Goal: Task Accomplishment & Management: Manage account settings

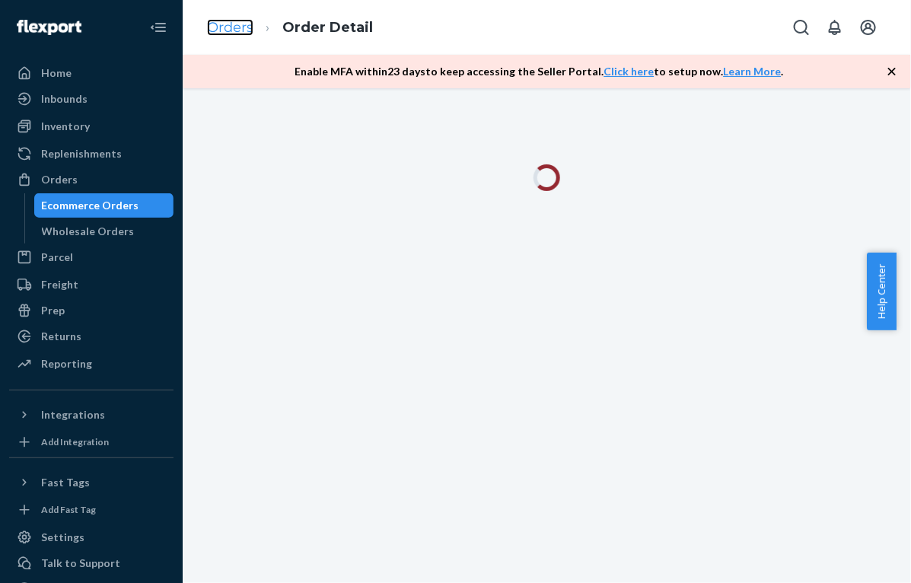
click at [241, 28] on link "Orders" at bounding box center [230, 27] width 46 height 17
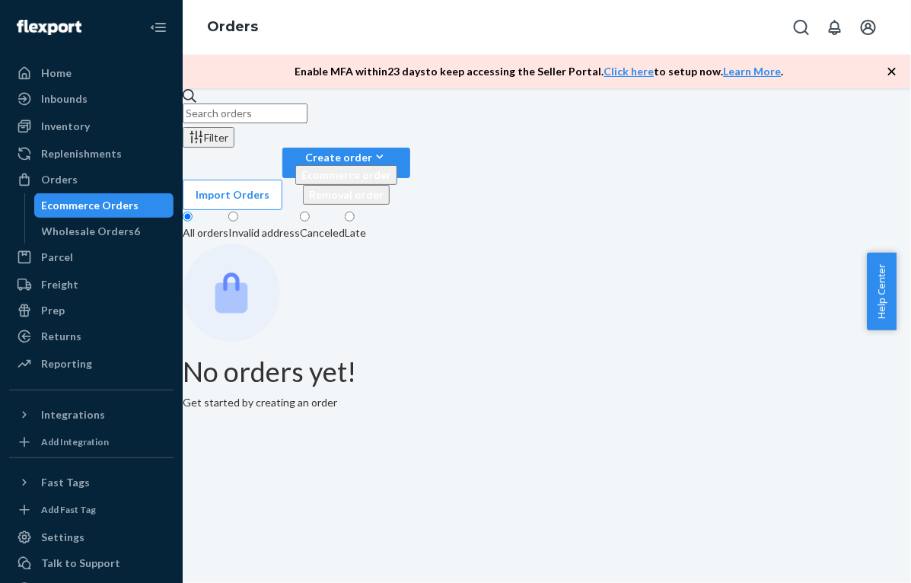
click at [308, 123] on input "text" at bounding box center [245, 114] width 125 height 20
paste input "MU02415611438"
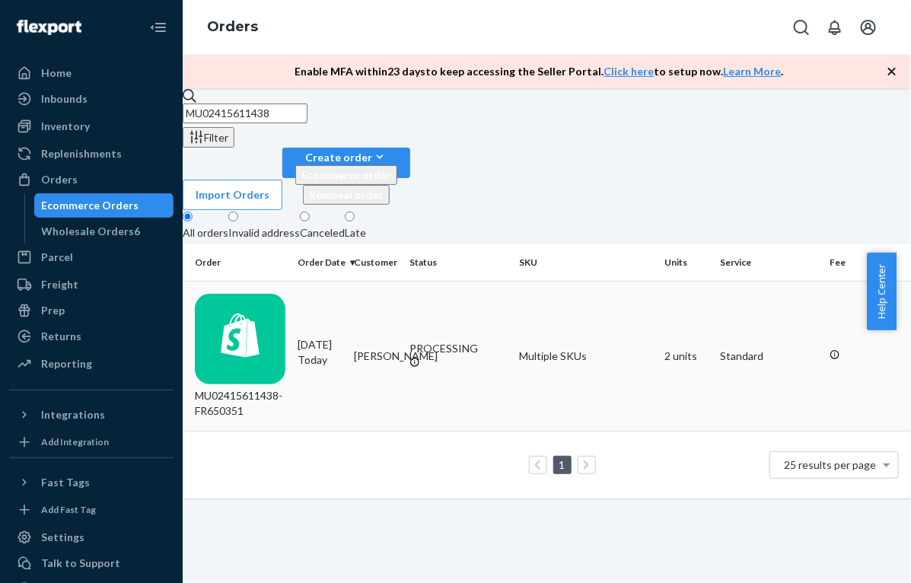
type input "MU02415611438"
click at [435, 281] on td "PROCESSING" at bounding box center [458, 356] width 110 height 151
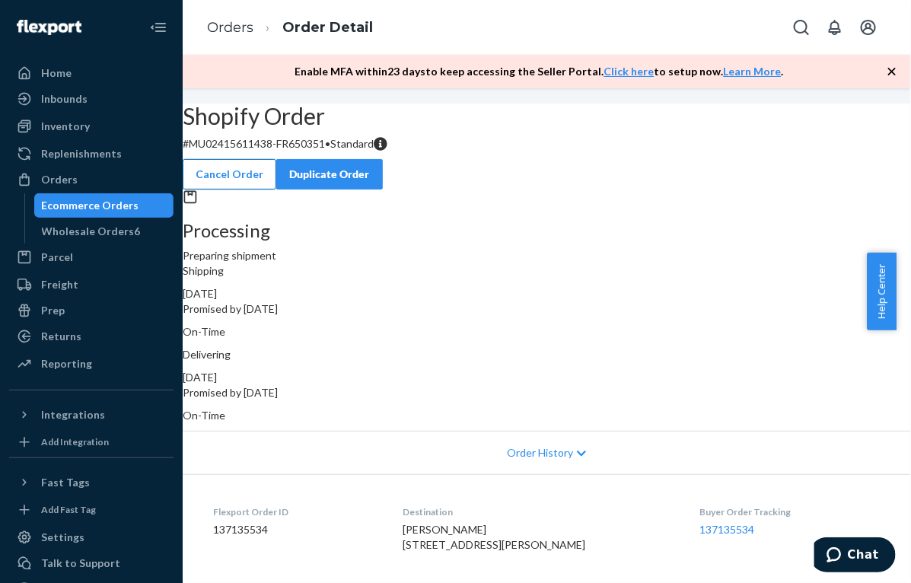
click at [276, 159] on button "Cancel Order" at bounding box center [230, 174] width 94 height 30
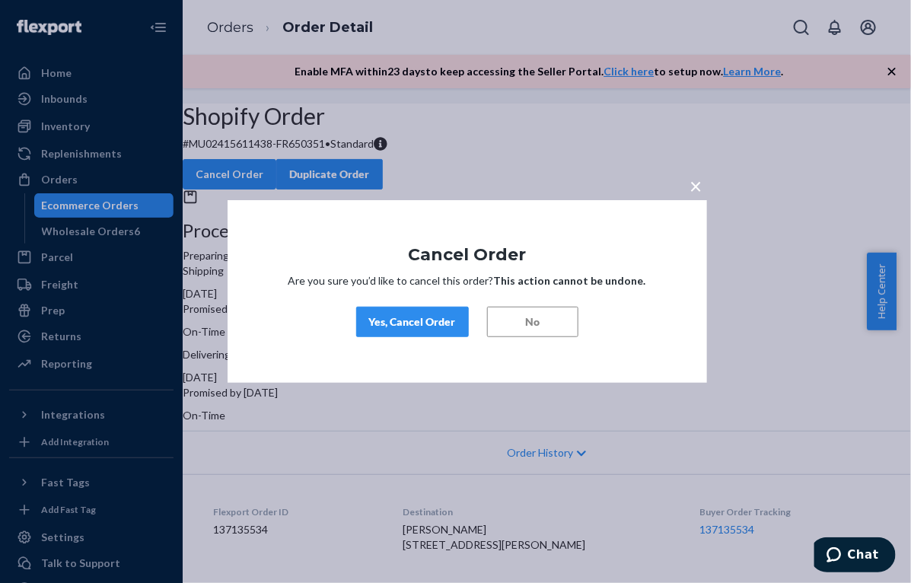
click at [420, 317] on div "Yes, Cancel Order" at bounding box center [412, 321] width 87 height 15
